Goal: Task Accomplishment & Management: Use online tool/utility

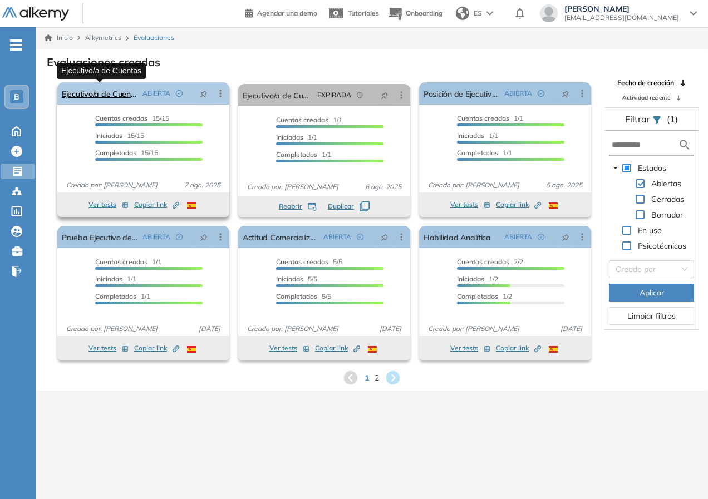
click at [110, 93] on link "Ejecutivo/a de Cuentas" at bounding box center [100, 93] width 76 height 22
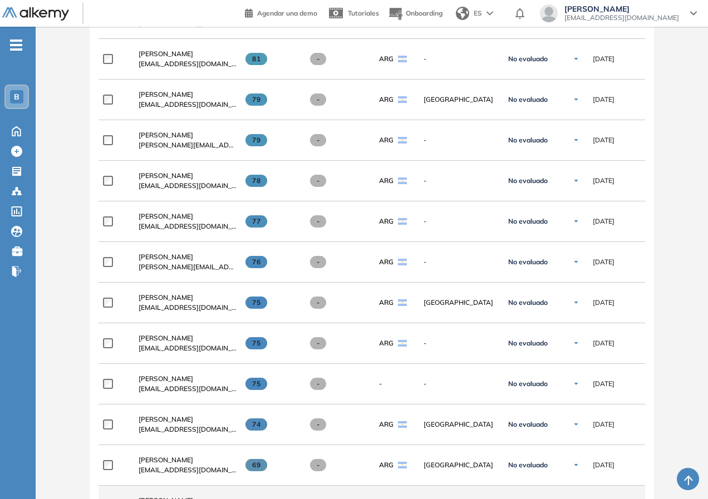
scroll to position [755, 0]
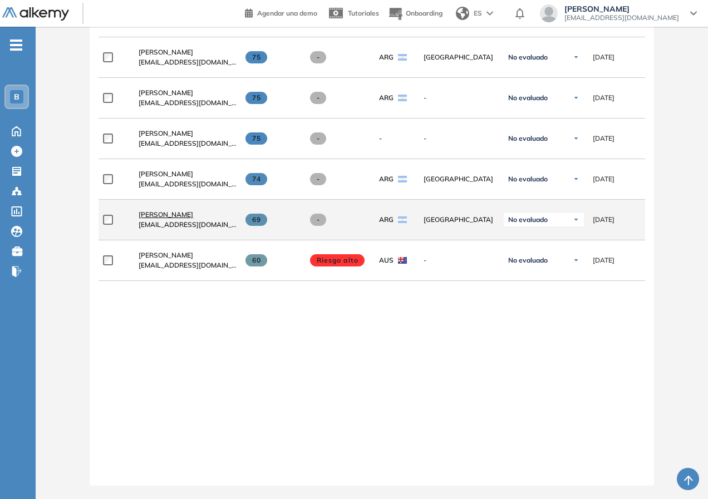
click at [168, 210] on span "[PERSON_NAME]" at bounding box center [166, 214] width 55 height 8
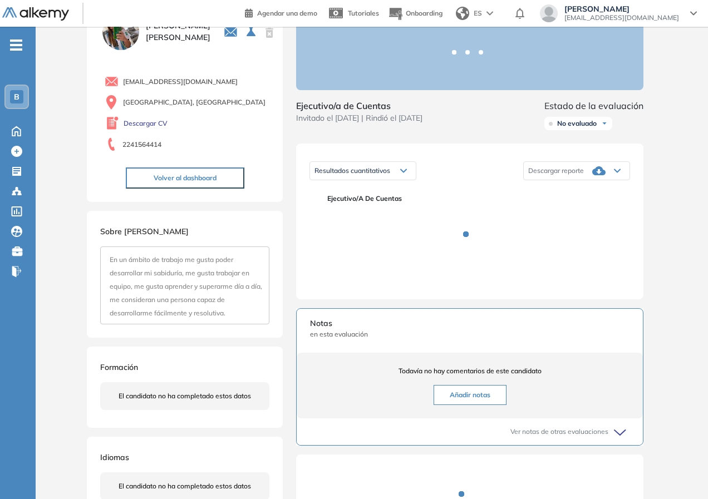
scroll to position [167, 0]
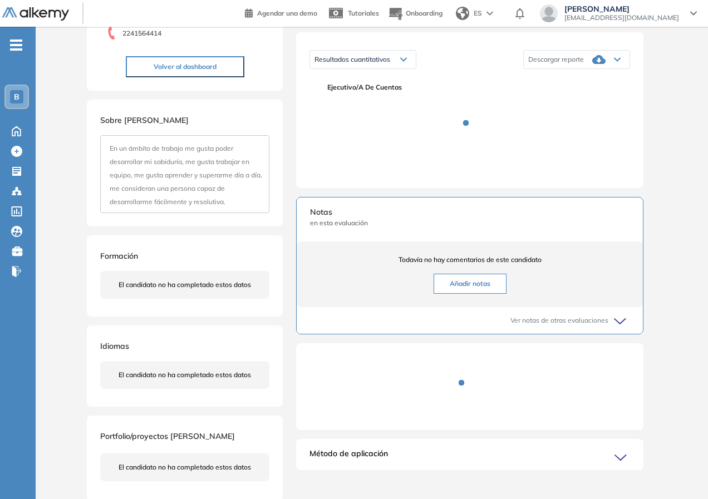
drag, startPoint x: 427, startPoint y: 375, endPoint x: 394, endPoint y: 330, distance: 55.7
click at [426, 373] on div at bounding box center [469, 391] width 347 height 78
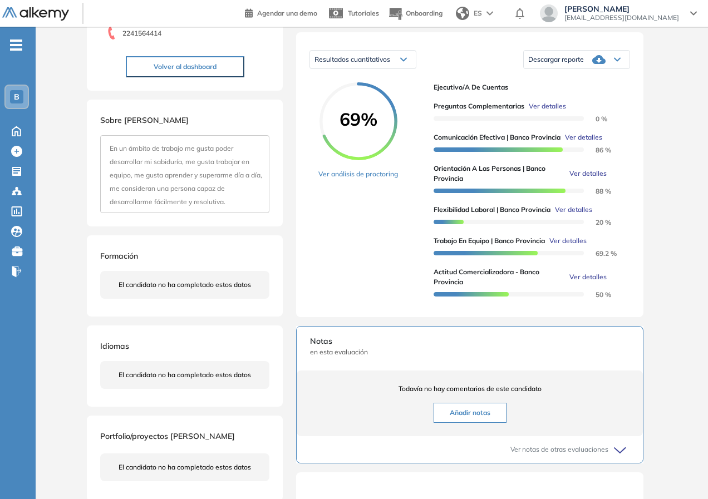
scroll to position [0, 0]
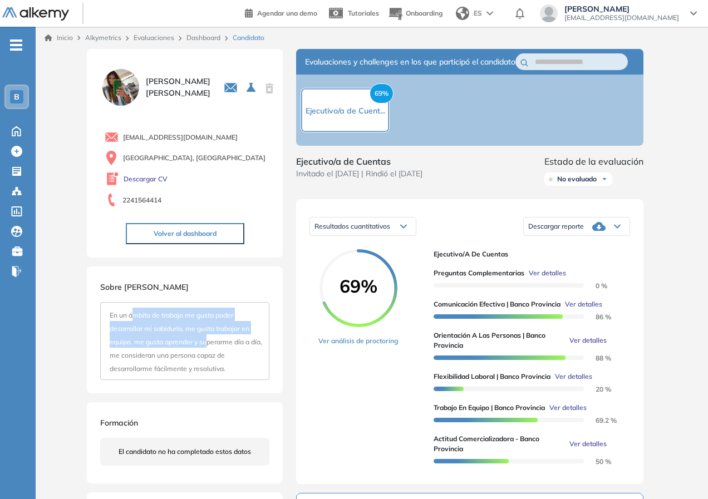
drag, startPoint x: 131, startPoint y: 318, endPoint x: 207, endPoint y: 346, distance: 80.7
click at [207, 346] on span "En un ámbito de trabajo me gusta poder desarrollar mi sabiduría, me gusta traba…" at bounding box center [186, 342] width 153 height 62
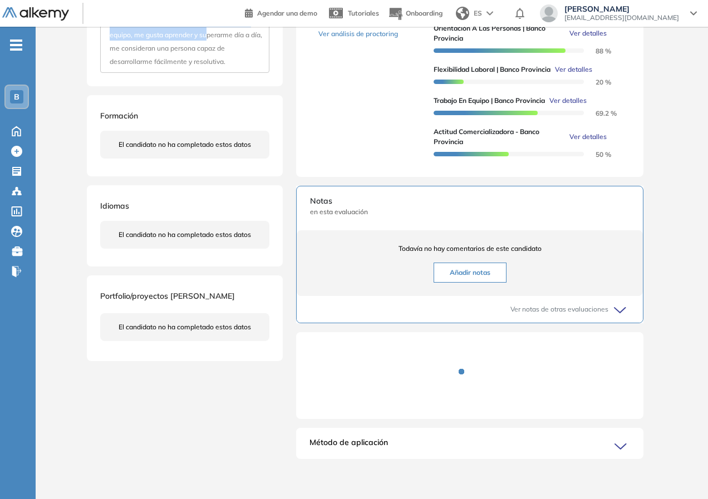
scroll to position [40, 0]
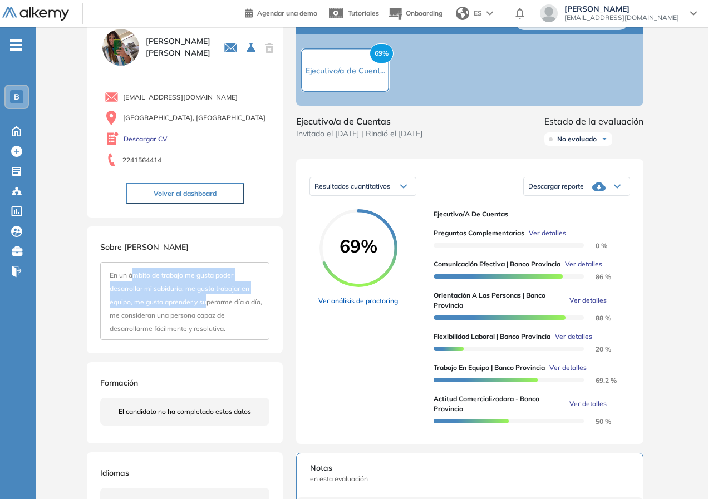
click at [352, 306] on link "Ver análisis de proctoring" at bounding box center [358, 301] width 80 height 10
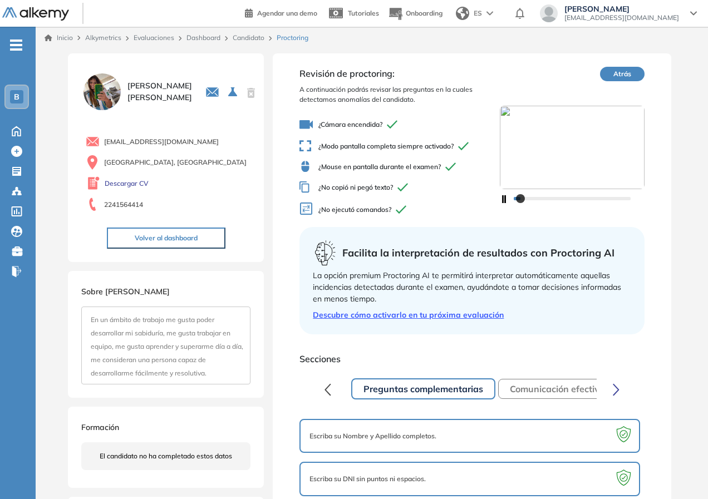
click at [375, 268] on div "Facilita la interpretación de resultados con Proctoring AI La opción premium Pr…" at bounding box center [471, 280] width 345 height 107
click at [331, 177] on div "Revisión de proctoring: A continuación podrás revisar las preguntas en la cuale…" at bounding box center [472, 324] width 398 height 543
click at [145, 85] on span "[PERSON_NAME]" at bounding box center [159, 91] width 65 height 23
click at [105, 87] on img at bounding box center [101, 91] width 41 height 41
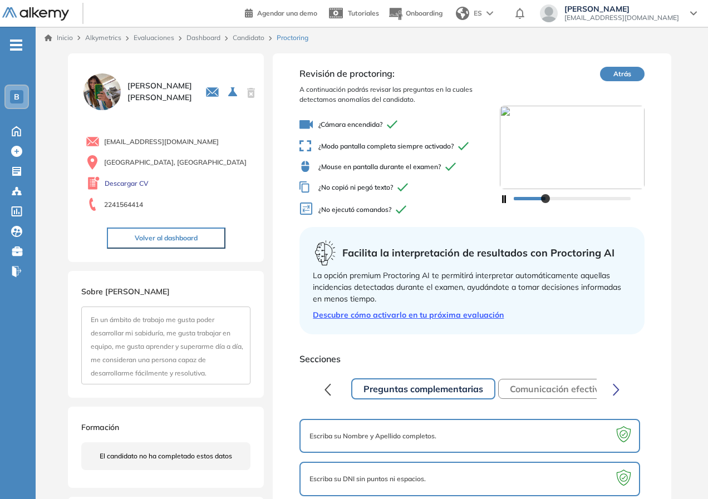
click at [105, 87] on img at bounding box center [101, 91] width 41 height 41
click at [127, 184] on link "Descargar CV" at bounding box center [127, 184] width 44 height 10
